Goal: Navigation & Orientation: Understand site structure

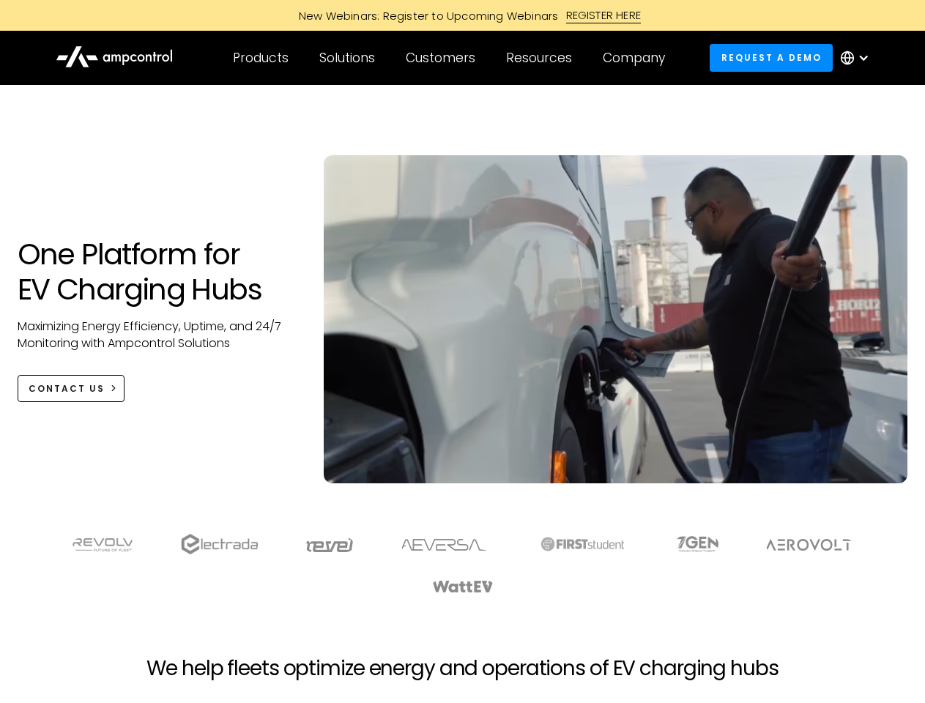
click at [450, 58] on div "Customers" at bounding box center [441, 58] width 70 height 16
click at [260, 58] on div "Products" at bounding box center [261, 58] width 56 height 16
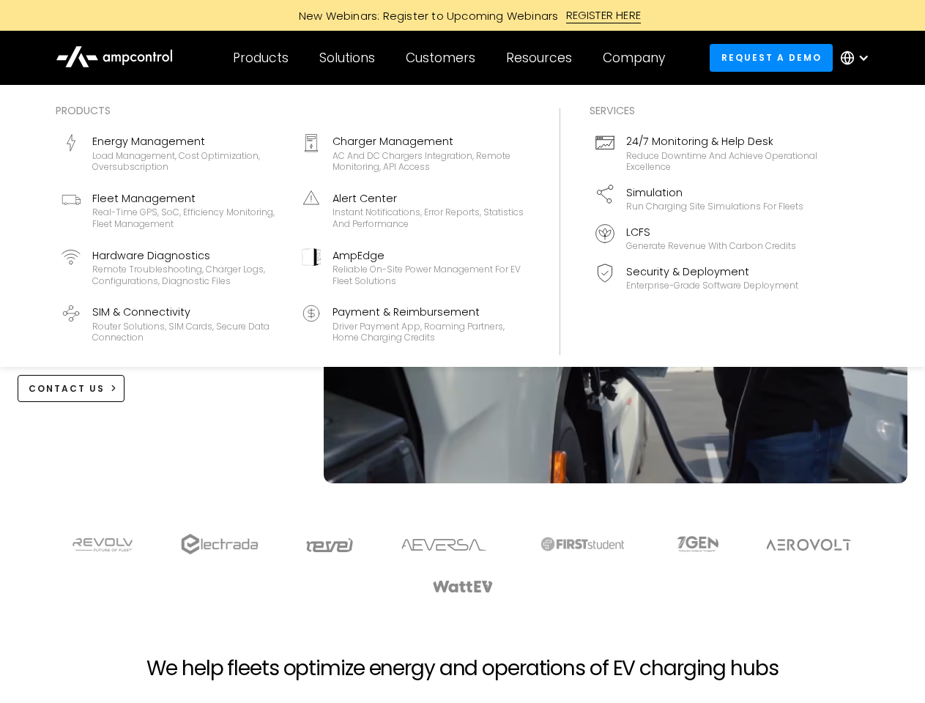
click at [348, 58] on div "Solutions" at bounding box center [347, 58] width 56 height 16
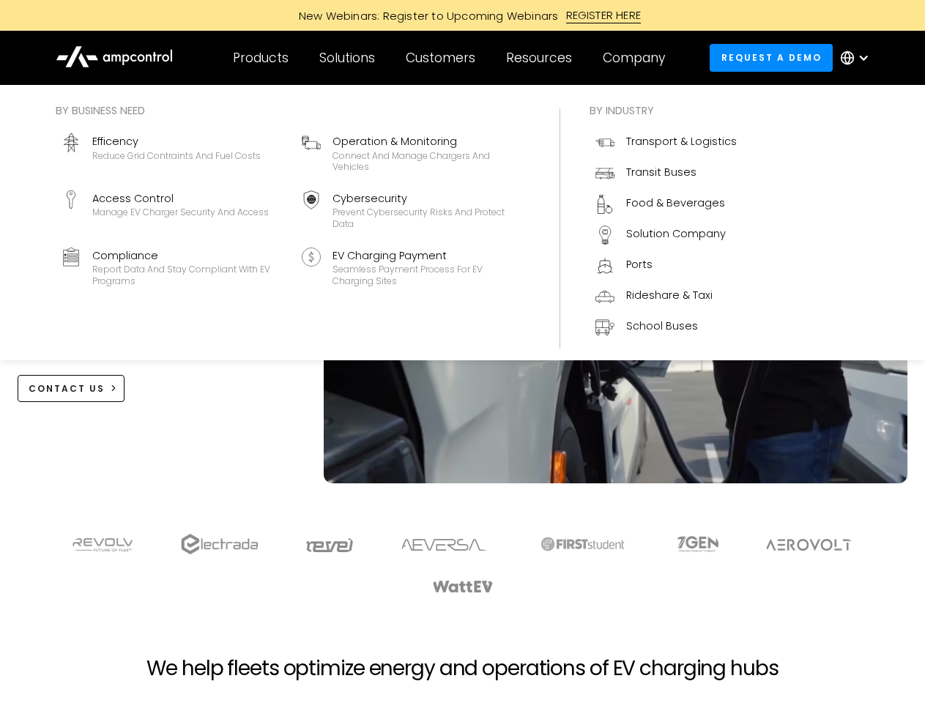
click at [443, 58] on div "Customers" at bounding box center [441, 58] width 70 height 16
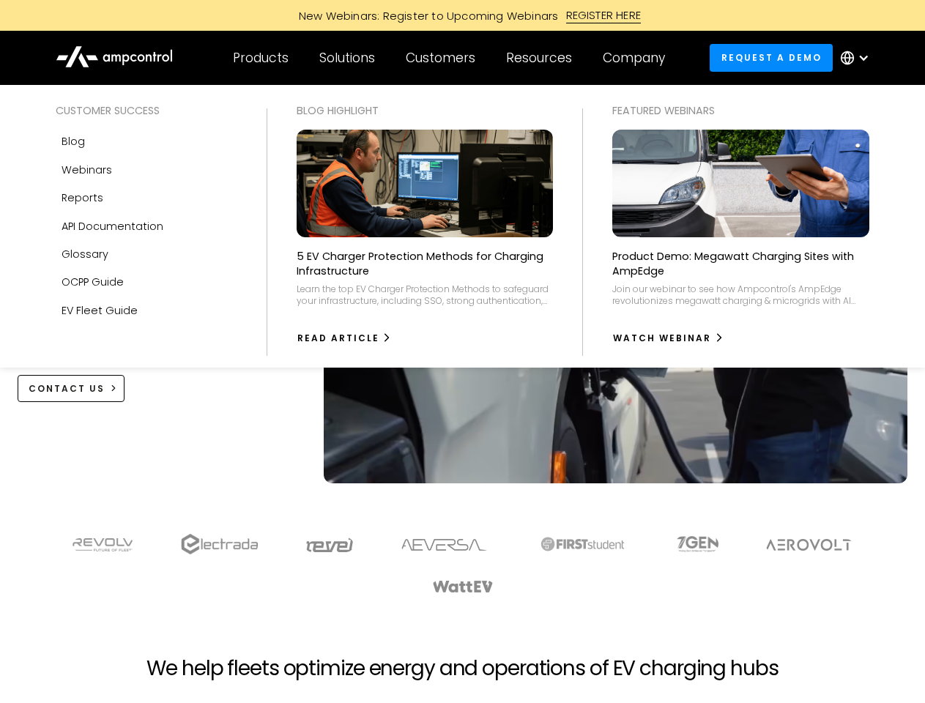
click at [542, 58] on div "Resources" at bounding box center [539, 58] width 66 height 16
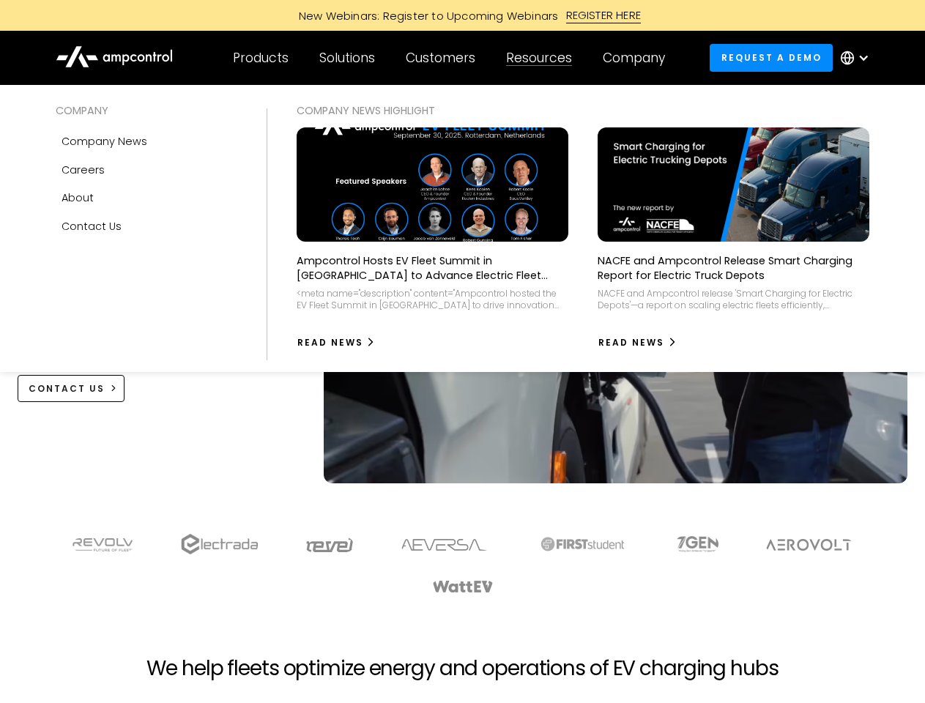
click at [639, 58] on div "Company" at bounding box center [634, 58] width 62 height 16
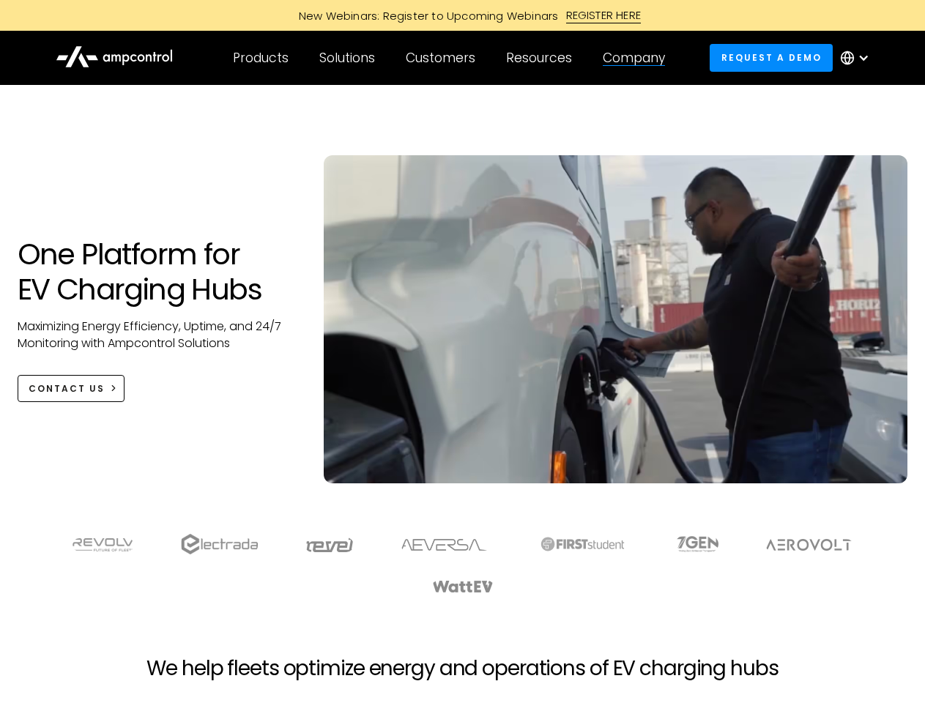
click at [858, 58] on div at bounding box center [864, 58] width 12 height 12
